Goal: Task Accomplishment & Management: Manage account settings

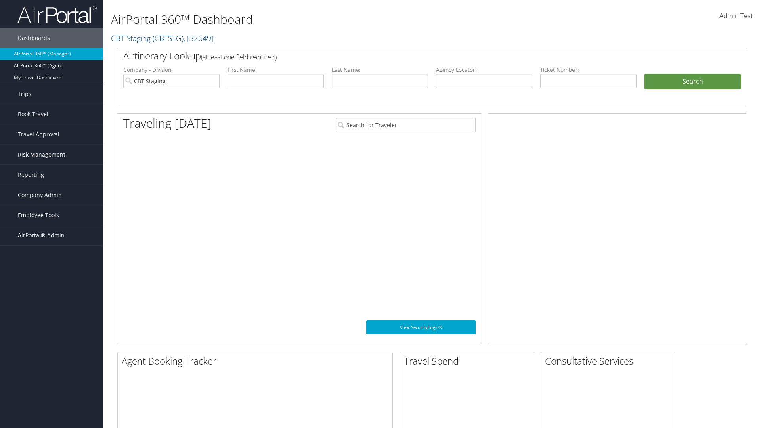
click at [52, 195] on span "Company Admin" at bounding box center [40, 195] width 44 height 20
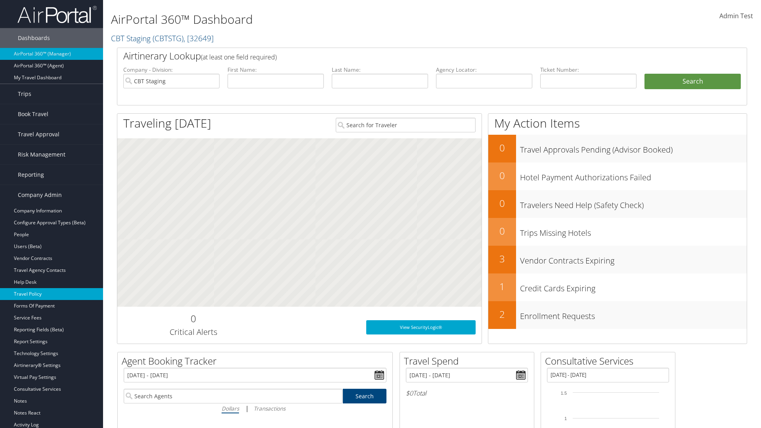
click at [52, 294] on link "Travel Policy" at bounding box center [51, 294] width 103 height 12
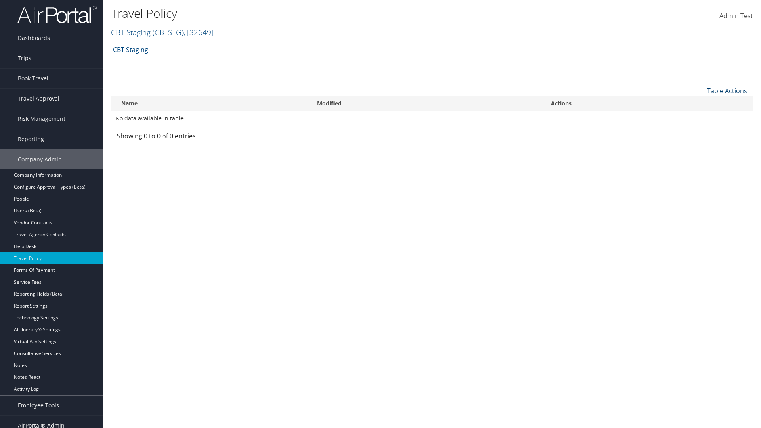
click at [727, 90] on link "Table Actions" at bounding box center [727, 90] width 40 height 9
click at [701, 103] on link "Add New Policy" at bounding box center [701, 102] width 104 height 13
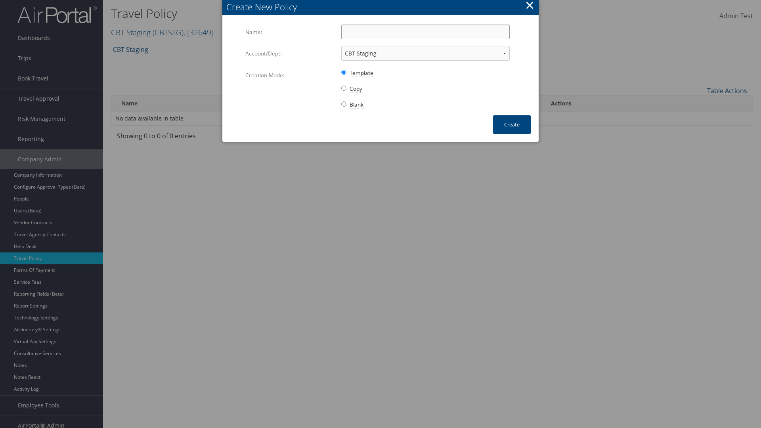
click at [425, 32] on input "Name:" at bounding box center [425, 32] width 169 height 15
type input "Auto Policy for 1139"
click at [512, 124] on button "Create" at bounding box center [512, 124] width 38 height 19
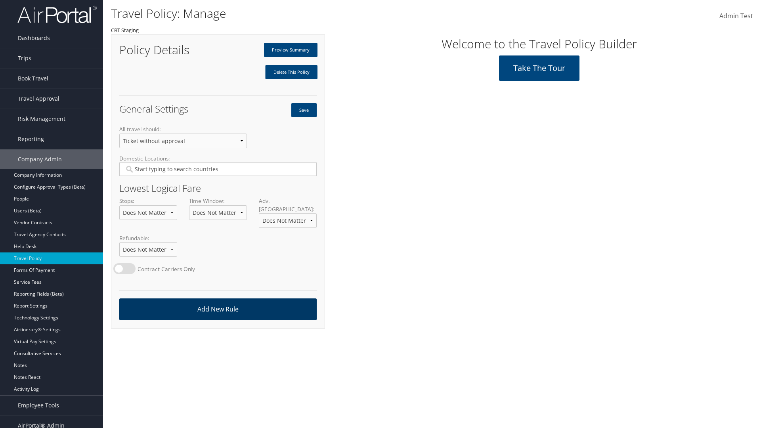
click at [218, 301] on link "Add New Rule" at bounding box center [217, 310] width 197 height 22
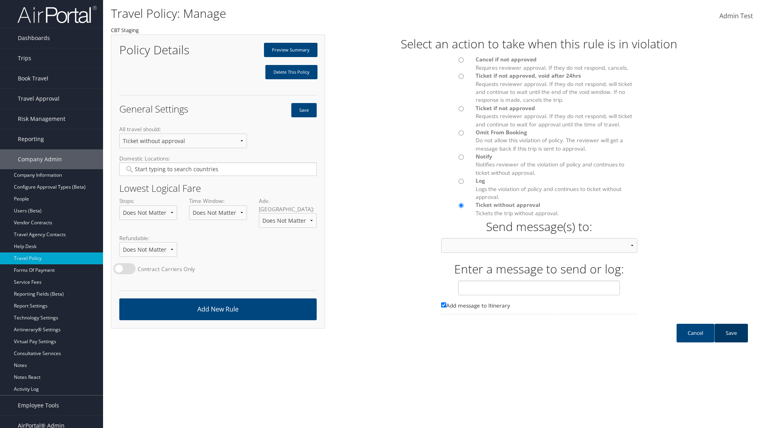
click at [731, 341] on link "Save" at bounding box center [731, 333] width 34 height 19
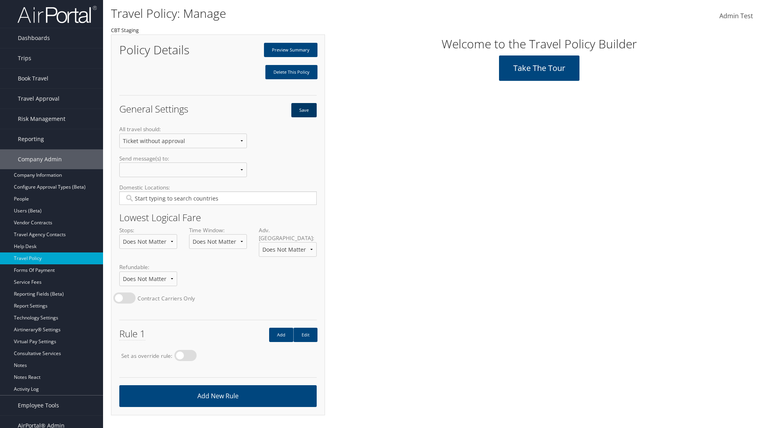
click at [304, 110] on button "Save" at bounding box center [303, 110] width 25 height 14
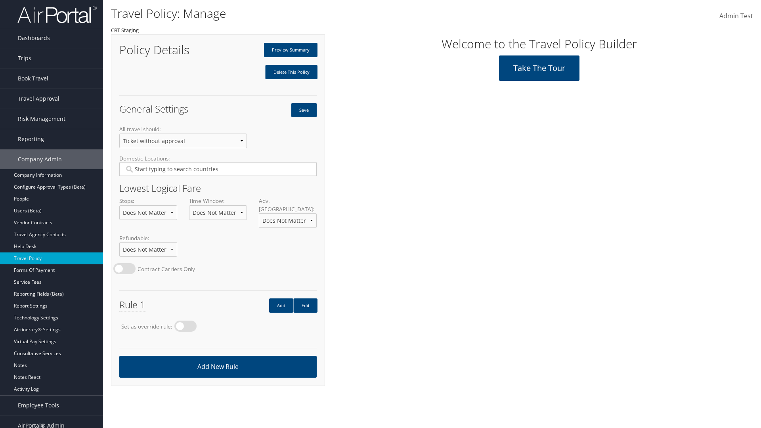
click at [188, 321] on label at bounding box center [185, 326] width 22 height 11
radio input "true"
click at [304, 110] on button "Save" at bounding box center [303, 110] width 25 height 14
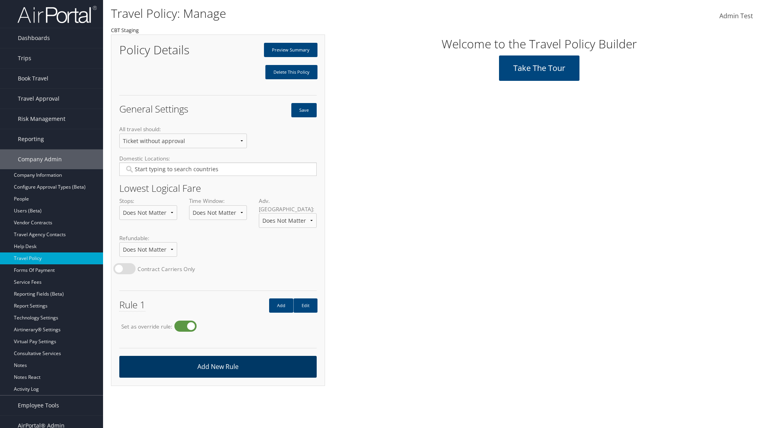
click at [218, 359] on link "Add New Rule" at bounding box center [217, 367] width 197 height 22
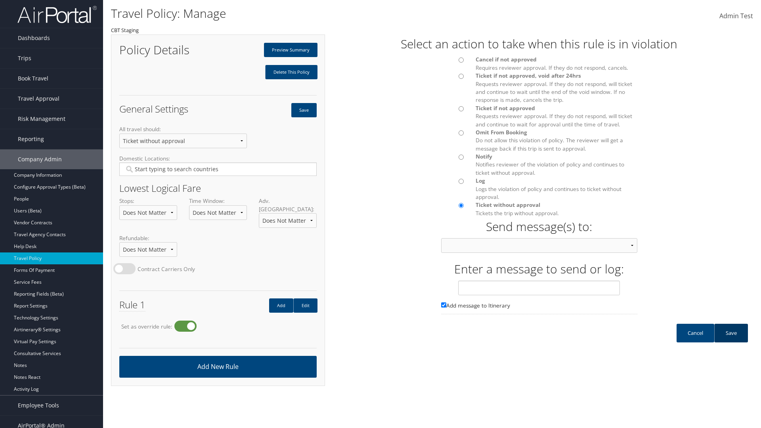
click at [731, 341] on link "Save" at bounding box center [731, 333] width 34 height 19
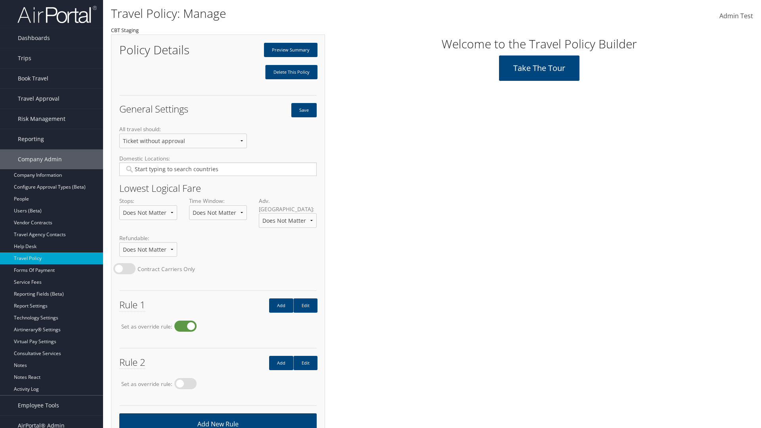
click at [188, 321] on label at bounding box center [185, 326] width 22 height 11
radio input "false"
click at [304, 110] on button "Save" at bounding box center [303, 110] width 25 height 14
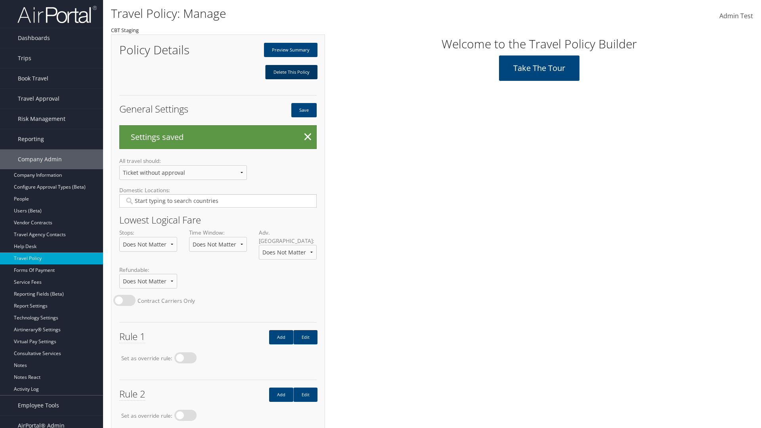
click at [291, 72] on link "Delete This Policy" at bounding box center [291, 72] width 52 height 14
click at [0, 0] on input "Type YES to continue:" at bounding box center [0, 0] width 0 height 0
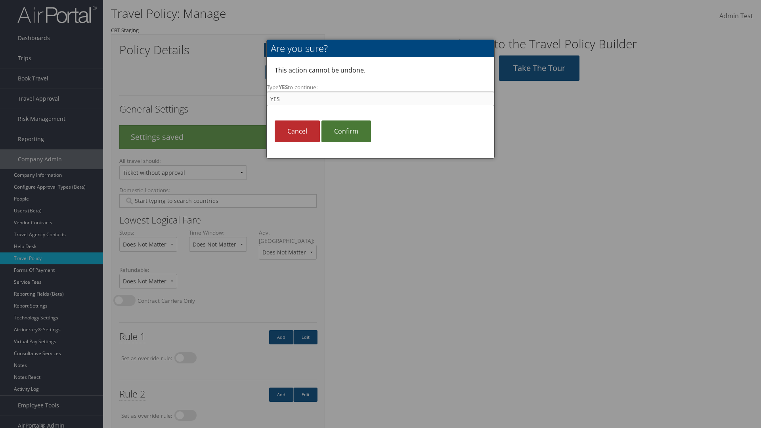
type input "YES"
click at [346, 131] on link "Confirm" at bounding box center [347, 132] width 50 height 22
